Goal: Book appointment/travel/reservation

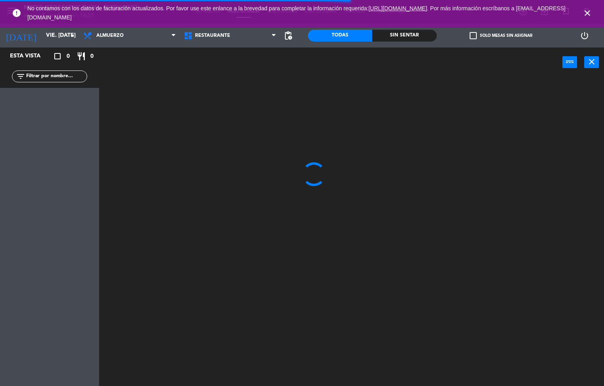
click at [585, 13] on icon "close" at bounding box center [588, 13] width 10 height 10
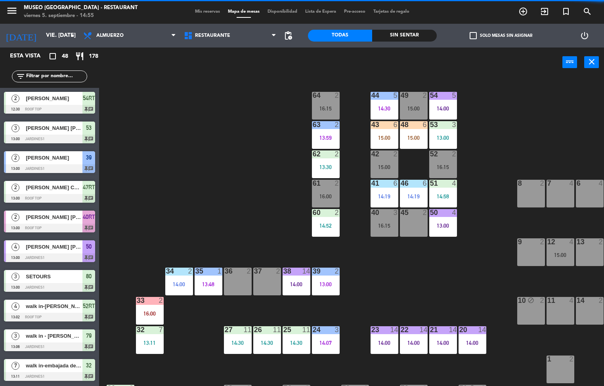
click at [410, 31] on div "Sin sentar" at bounding box center [404, 36] width 64 height 12
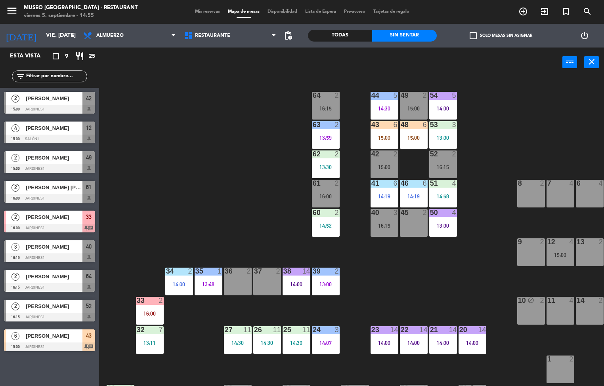
click at [342, 36] on div "Todas" at bounding box center [340, 36] width 64 height 12
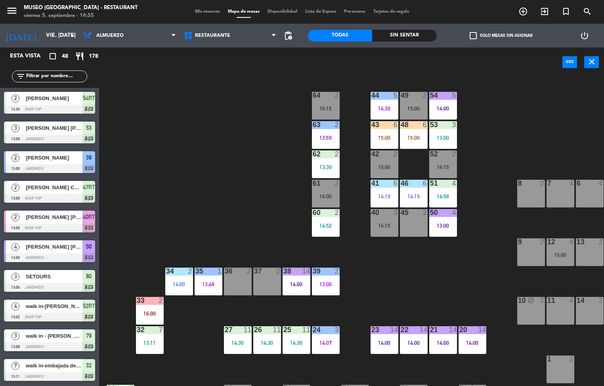
click at [360, 310] on div "44 5 14:30 49 2 15:00 54 5 14:00 64 2 16:15 48 6 15:00 53 3 13:00 63 2 13:59 43…" at bounding box center [354, 232] width 499 height 309
click at [360, 295] on div "44 5 14:30 49 2 15:00 54 5 14:00 64 2 16:15 48 6 15:00 53 3 13:00 63 2 13:59 43…" at bounding box center [354, 232] width 499 height 309
click at [362, 277] on div "44 5 14:30 49 2 15:00 54 5 14:00 64 2 16:15 48 6 15:00 53 3 13:00 63 2 13:59 43…" at bounding box center [354, 232] width 499 height 309
click at [373, 235] on div "40 3 16:15" at bounding box center [385, 223] width 28 height 28
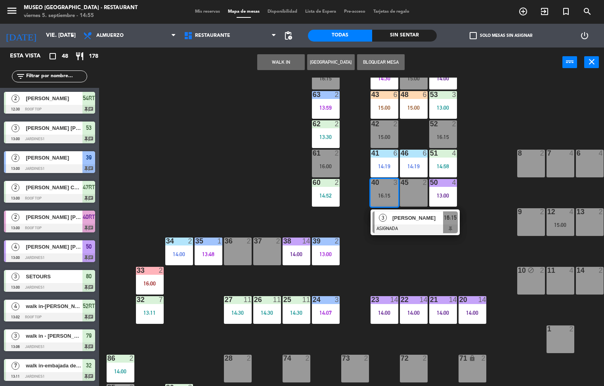
click at [401, 150] on div "46" at bounding box center [401, 153] width 0 height 7
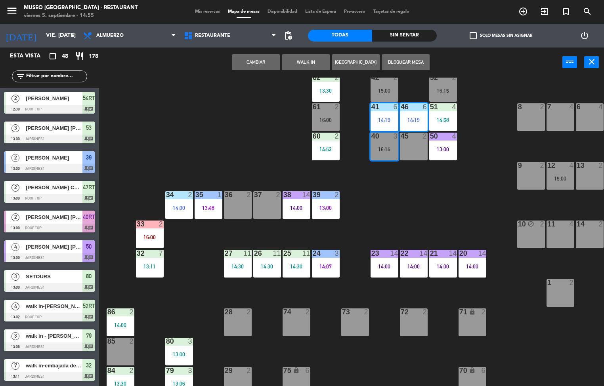
click at [480, 112] on div "44 5 14:30 49 2 15:00 54 5 14:00 64 2 16:15 48 6 15:00 53 3 13:00 63 2 13:59 43…" at bounding box center [354, 232] width 499 height 309
click at [507, 90] on div "44 5 14:30 49 2 15:00 54 5 14:00 64 2 16:15 48 6 15:00 53 3 13:00 63 2 13:59 43…" at bounding box center [354, 232] width 499 height 309
click at [526, 103] on div "8 2" at bounding box center [531, 117] width 28 height 28
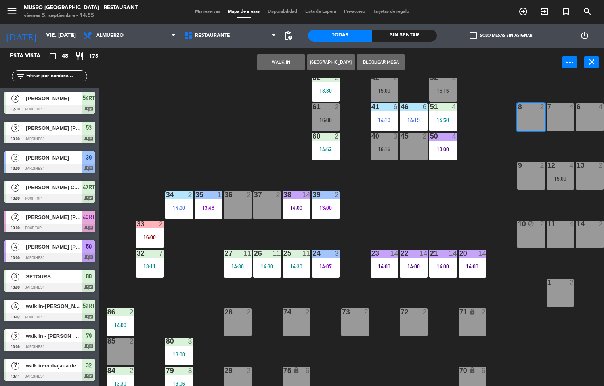
scroll to position [126, 0]
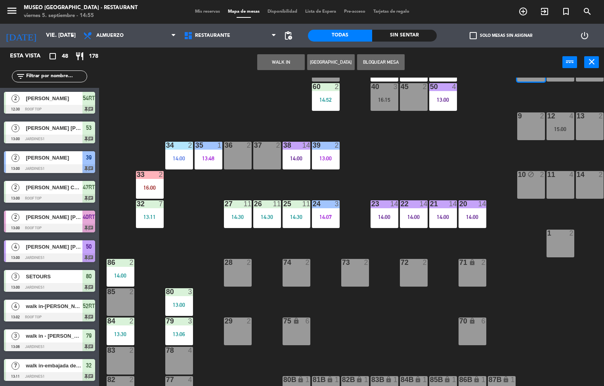
click at [123, 264] on div at bounding box center [120, 262] width 13 height 7
click at [206, 216] on div "44 5 14:30 49 2 15:00 54 5 14:00 64 2 16:15 48 6 15:00 53 3 13:00 63 2 13:59 43…" at bounding box center [354, 232] width 499 height 309
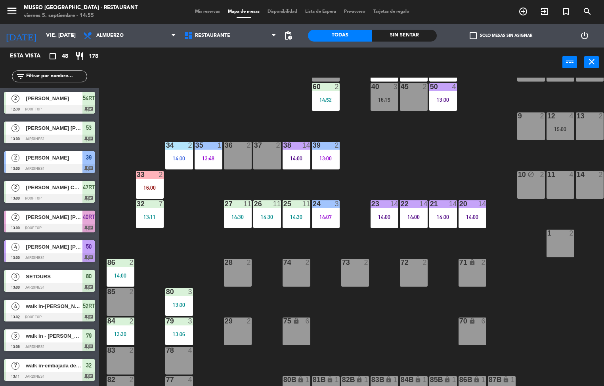
click at [117, 274] on div "14:00" at bounding box center [121, 276] width 28 height 6
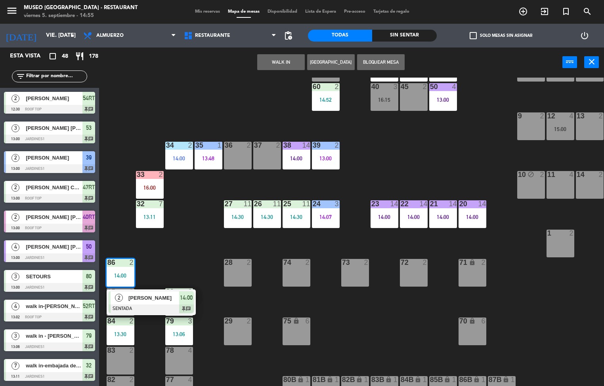
click at [188, 299] on span "14:00" at bounding box center [186, 298] width 13 height 10
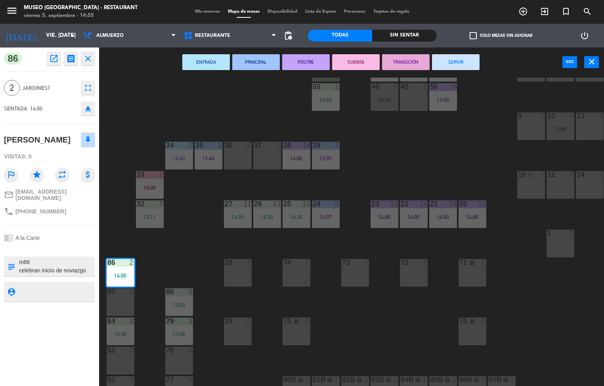
click at [193, 249] on div "44 5 14:30 49 2 15:00 54 5 14:00 64 2 16:15 48 6 15:00 53 3 13:00 63 2 13:59 43…" at bounding box center [354, 232] width 499 height 309
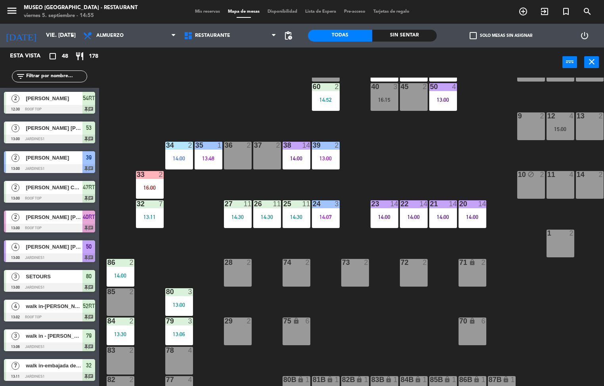
scroll to position [0, 0]
